Goal: Task Accomplishment & Management: Manage account settings

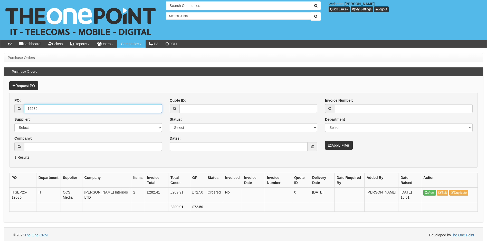
click at [62, 109] on input "19536" at bounding box center [93, 108] width 138 height 9
type input "19265"
click at [325, 141] on button "Apply Filter" at bounding box center [339, 145] width 28 height 9
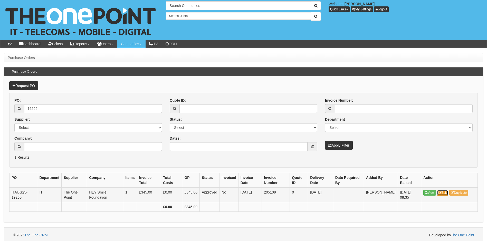
click at [445, 191] on link "Edit" at bounding box center [443, 193] width 12 height 6
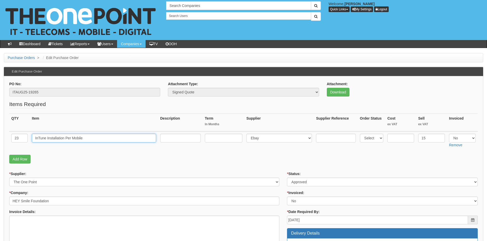
drag, startPoint x: 92, startPoint y: 137, endPoint x: 24, endPoint y: 143, distance: 68.6
click at [24, 143] on tr "23 InTune Installation Per Mobile Select 123 REG.co.uk 1Password 3 4Gon AA Jone…" at bounding box center [243, 141] width 469 height 18
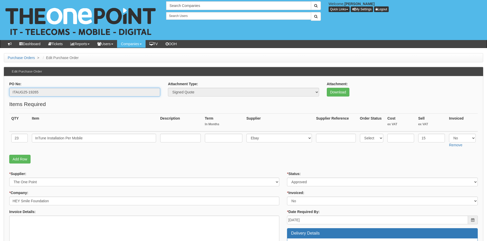
drag, startPoint x: 42, startPoint y: 93, endPoint x: -11, endPoint y: 100, distance: 53.1
click at [0, 100] on html "× Send Email × Add Appointment × Create Ticket × Create Proactive Activity × Ad…" at bounding box center [243, 235] width 487 height 471
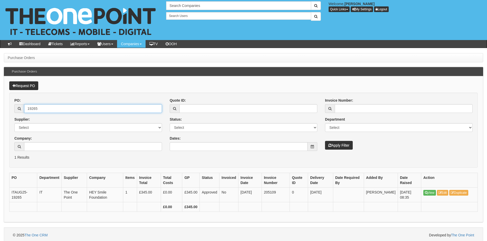
drag, startPoint x: 43, startPoint y: 112, endPoint x: -11, endPoint y: 104, distance: 54.5
click at [0, 104] on html "× Send Email × Add Appointment × Create Ticket × Create Proactive Activity × Ad…" at bounding box center [243, 121] width 487 height 243
type input "18367"
click at [325, 141] on button "Apply Filter" at bounding box center [339, 145] width 28 height 9
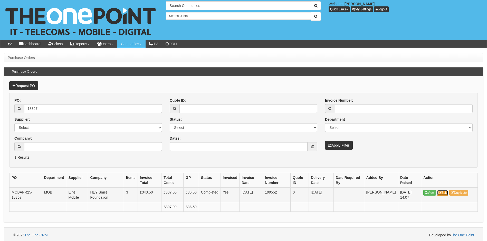
click at [440, 193] on icon at bounding box center [440, 192] width 3 height 3
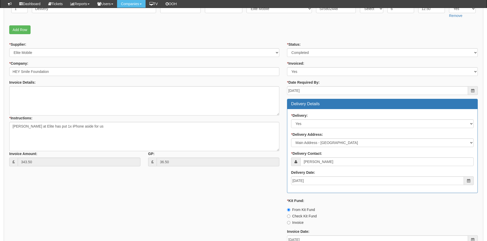
scroll to position [154, 0]
